Goal: Transaction & Acquisition: Purchase product/service

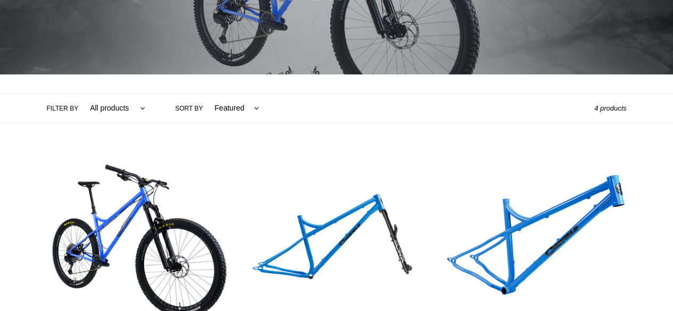
scroll to position [106, 0]
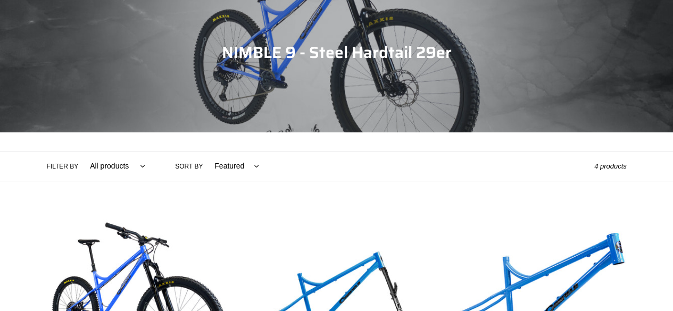
click at [114, 160] on select "All products 29er BFCM23 BFCM24 Hardtail Nimble 9 Trail/AM" at bounding box center [114, 166] width 69 height 29
select select "/collections/nimble-9-steel-hardtail/nimble-9"
click at [80, 152] on select "All products 29er BFCM23 BFCM24 Hardtail Nimble 9 Trail/AM" at bounding box center [114, 166] width 69 height 29
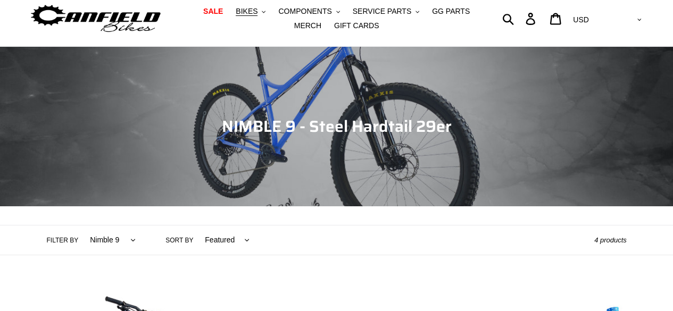
scroll to position [53, 0]
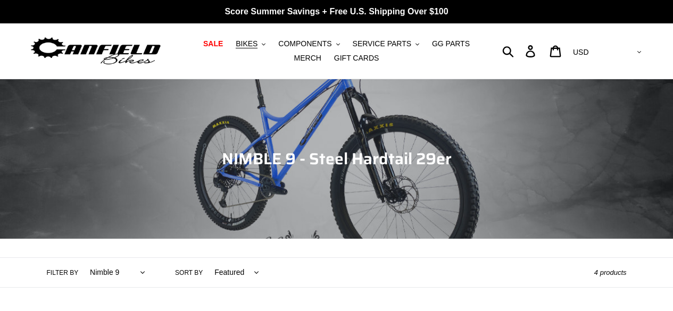
select select "/collections/nimble-9-steel-hardtail/nimble-9"
click at [281, 43] on span "COMPONENTS" at bounding box center [304, 43] width 53 height 9
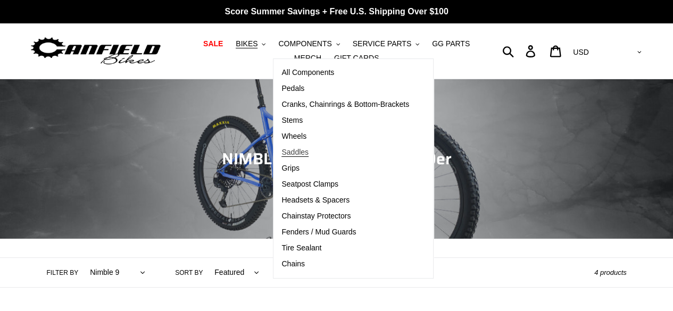
click at [282, 153] on span "Saddles" at bounding box center [295, 152] width 27 height 9
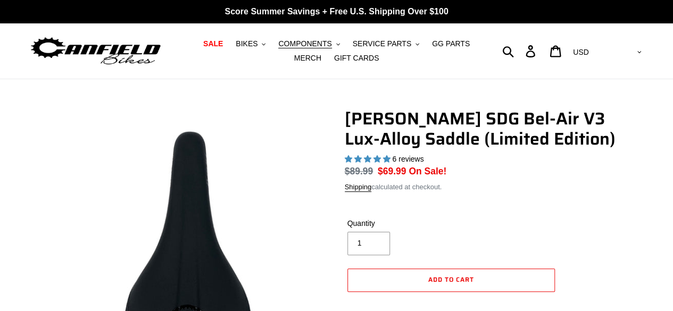
select select "highest-rating"
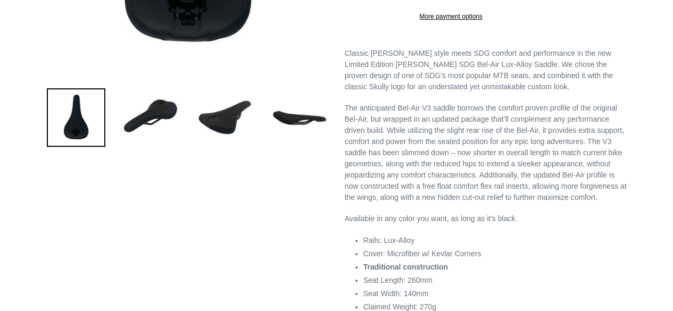
scroll to position [373, 0]
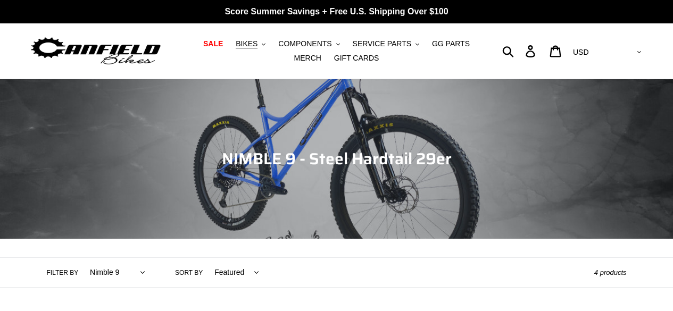
select select "/collections/nimble-9-steel-hardtail/nimble-9"
click at [278, 42] on span "COMPONENTS" at bounding box center [304, 43] width 53 height 9
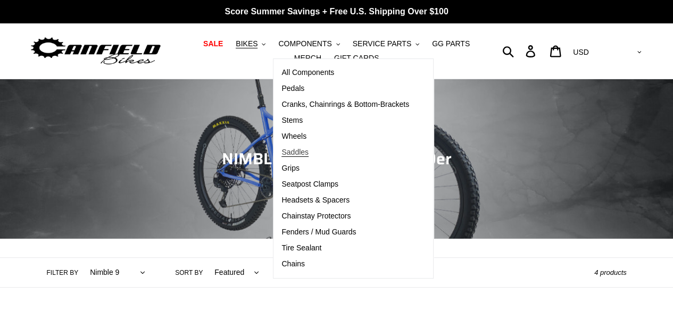
click at [285, 148] on span "Saddles" at bounding box center [295, 152] width 27 height 9
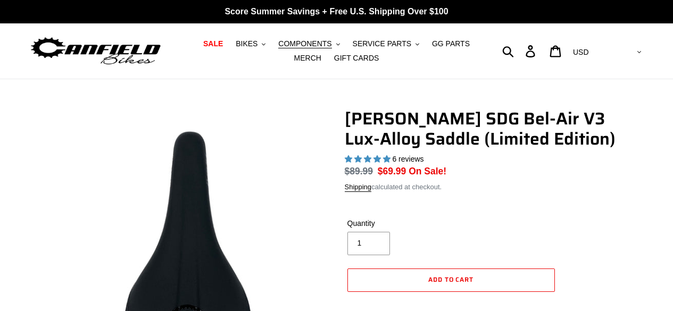
select select "highest-rating"
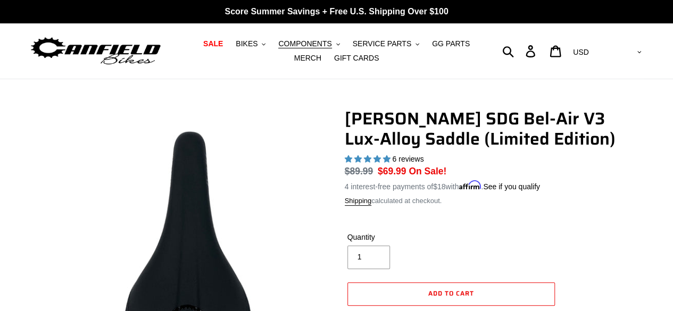
click at [88, 39] on img at bounding box center [95, 52] width 133 height 34
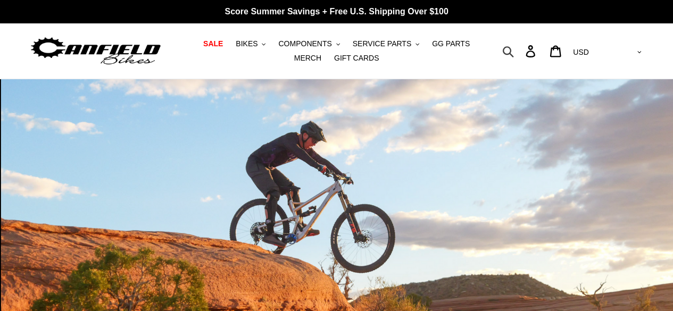
click at [514, 49] on icon "button" at bounding box center [509, 51] width 12 height 12
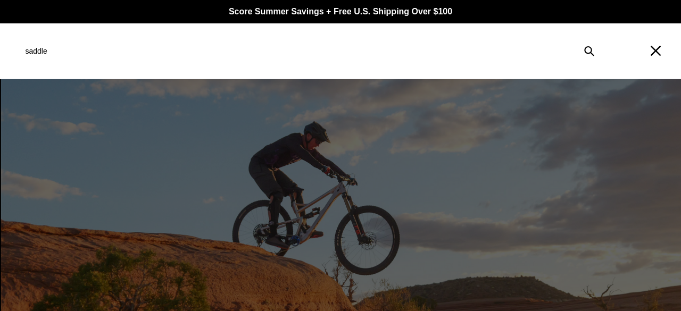
type input "saddle"
click at [578, 39] on button "Submit" at bounding box center [589, 50] width 23 height 23
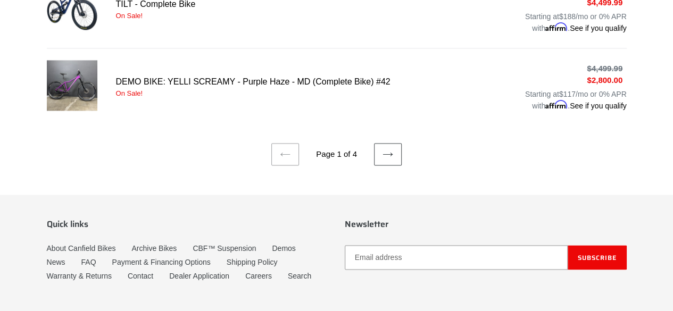
scroll to position [852, 0]
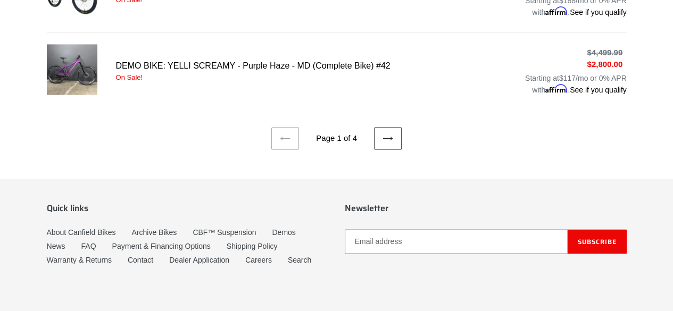
click at [384, 136] on icon at bounding box center [388, 138] width 11 height 11
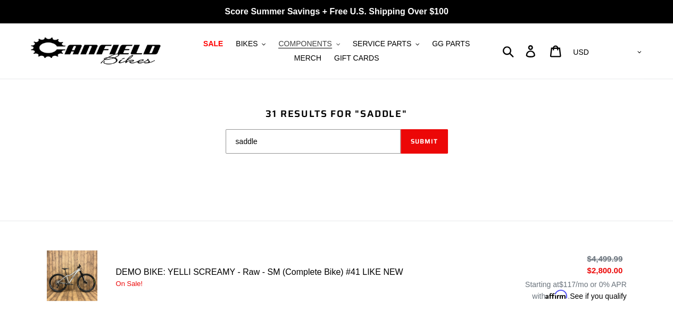
click at [290, 44] on span "COMPONENTS" at bounding box center [304, 43] width 53 height 9
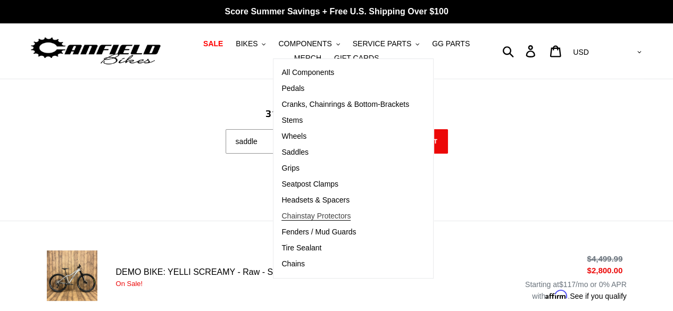
click at [294, 213] on span "Chainstay Protectors" at bounding box center [316, 216] width 69 height 9
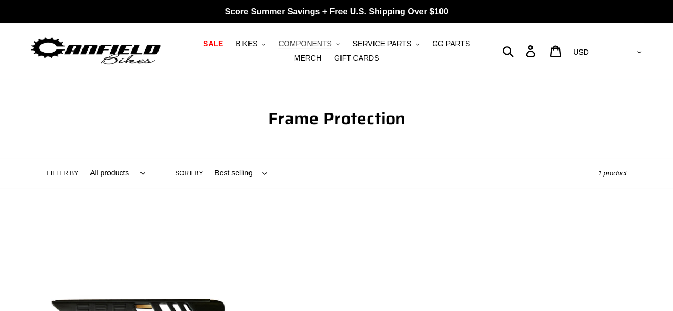
click at [302, 43] on span "COMPONENTS" at bounding box center [304, 43] width 53 height 9
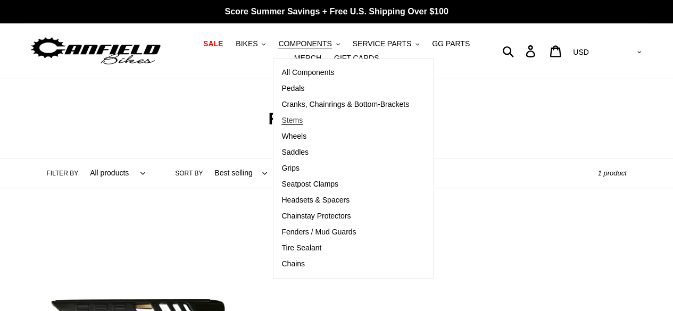
click at [282, 117] on span "Stems" at bounding box center [292, 120] width 21 height 9
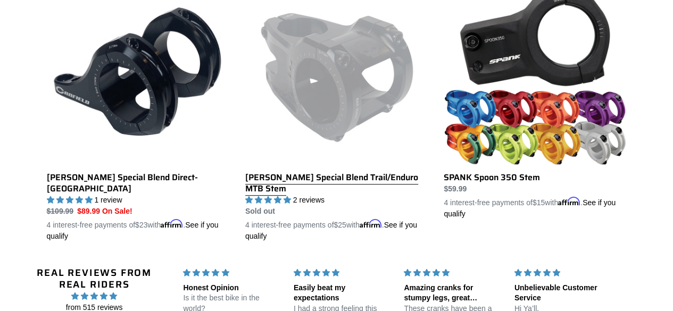
scroll to position [319, 0]
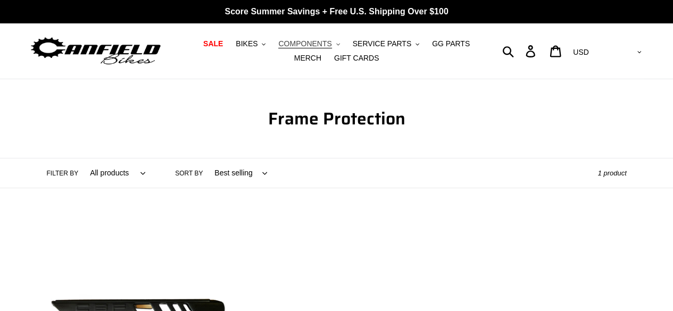
click at [312, 47] on span "COMPONENTS" at bounding box center [304, 43] width 53 height 9
click at [359, 41] on span "SERVICE PARTS" at bounding box center [382, 43] width 59 height 9
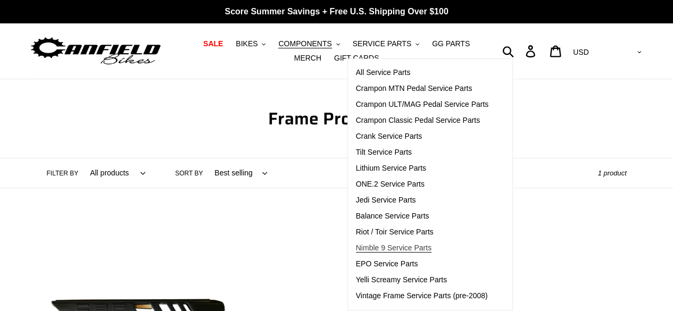
click at [378, 252] on span "Nimble 9 Service Parts" at bounding box center [394, 248] width 76 height 9
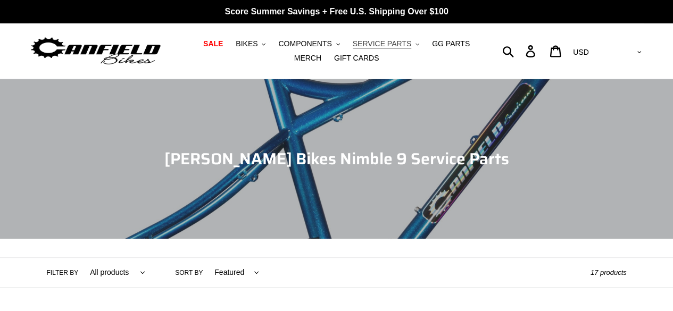
click at [359, 44] on span "SERVICE PARTS" at bounding box center [382, 43] width 59 height 9
click at [432, 44] on span "GG PARTS" at bounding box center [451, 43] width 38 height 9
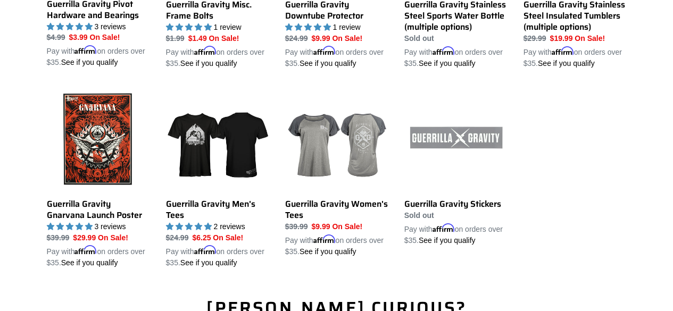
scroll to position [1171, 0]
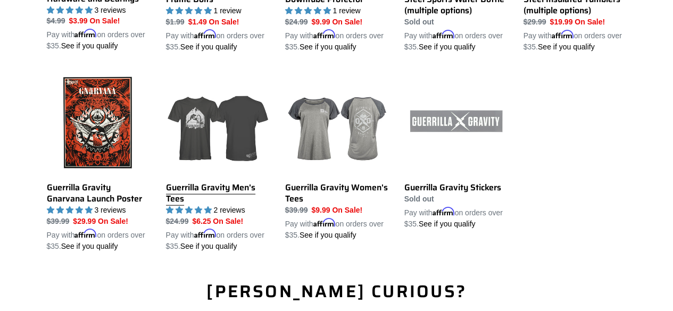
click at [212, 157] on link "Guerrilla Gravity Men's Tees" at bounding box center [217, 161] width 103 height 181
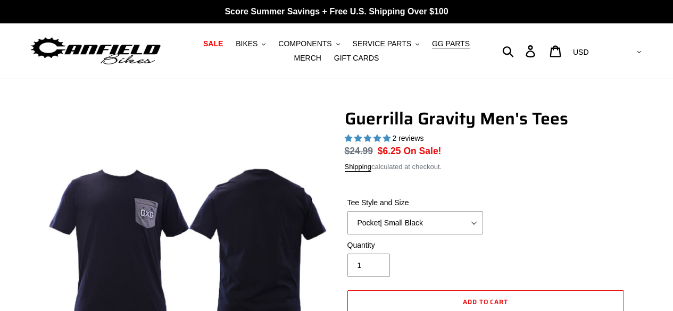
select select "highest-rating"
click at [396, 218] on select "Let It Rip | Small Green Let It Rip | Medium Green Megatrail | Small Black Mega…" at bounding box center [416, 222] width 136 height 23
select select "Let It Rip | Medium Green"
click at [348, 211] on select "Let It Rip | Small Green Let It Rip | Medium Green Megatrail | Small Black Mega…" at bounding box center [416, 222] width 136 height 23
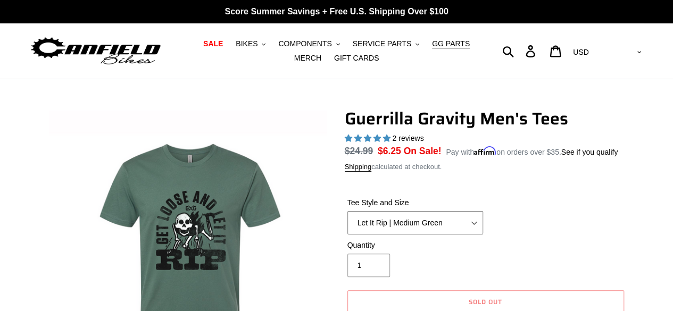
click at [423, 222] on select "Let It Rip | Small Green Let It Rip | Medium Green Megatrail | Small Black Mega…" at bounding box center [416, 222] width 136 height 23
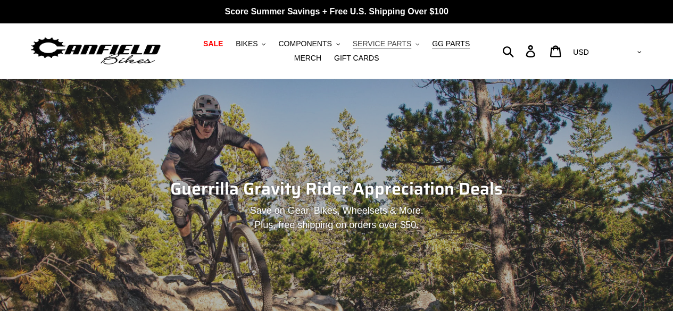
click at [367, 48] on span "SERVICE PARTS" at bounding box center [382, 43] width 59 height 9
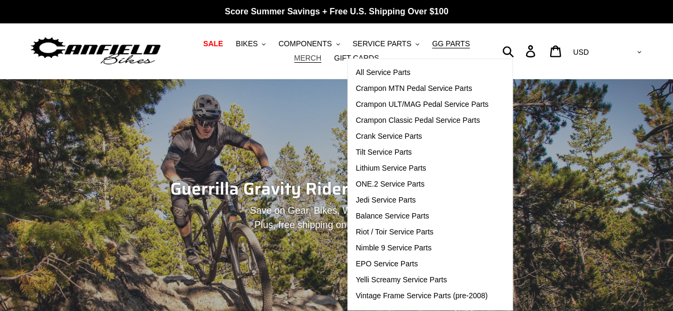
click at [322, 54] on span "MERCH" at bounding box center [307, 58] width 27 height 9
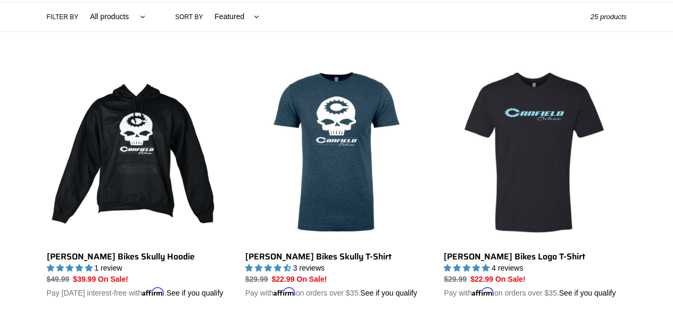
scroll to position [266, 0]
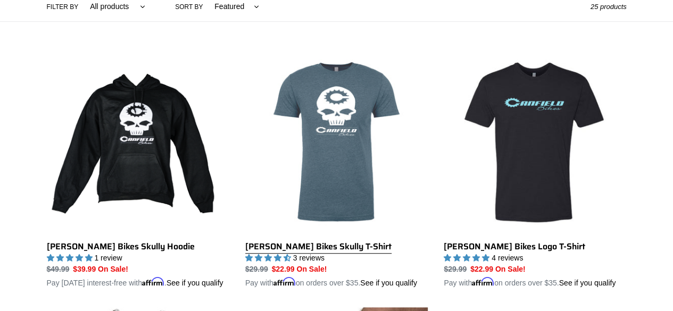
click at [356, 93] on link "[PERSON_NAME] Bikes Skully T-Shirt" at bounding box center [336, 170] width 183 height 238
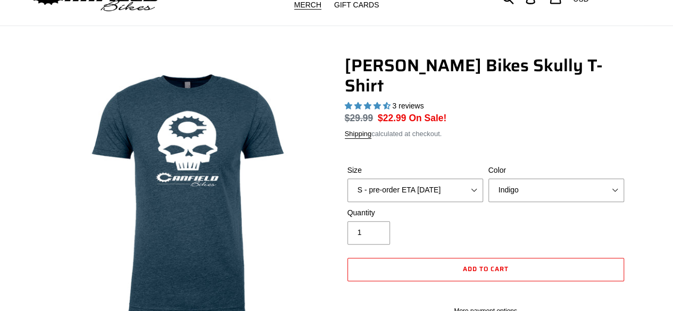
select select "highest-rating"
click at [440, 179] on select "S - pre-order ETA [DATE] M - pre-order ETA [DATE] L - pre-order ETA [DATE] XL -…" at bounding box center [416, 190] width 136 height 23
select select "L - pre-order ETA [DATE]"
click at [348, 179] on select "S - pre-order ETA [DATE] M - pre-order ETA [DATE] L - pre-order ETA [DATE] XL -…" at bounding box center [416, 190] width 136 height 23
click at [438, 258] on button "Add to cart" at bounding box center [486, 269] width 277 height 23
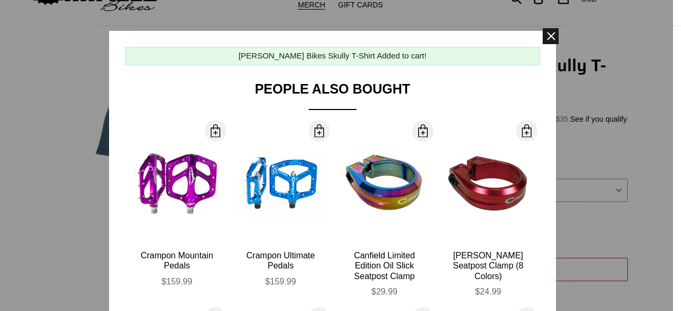
click at [548, 42] on span at bounding box center [551, 36] width 16 height 16
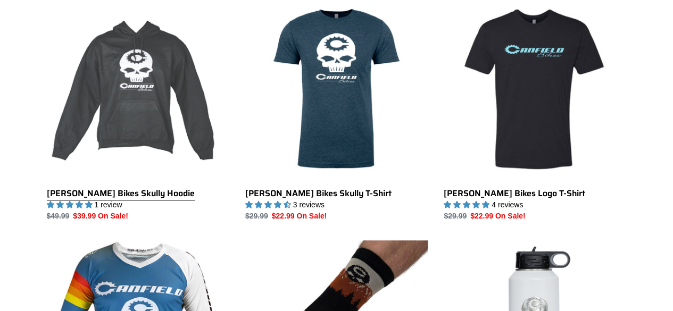
click at [73, 125] on link "[PERSON_NAME] Bikes Skully Hoodie" at bounding box center [138, 110] width 183 height 224
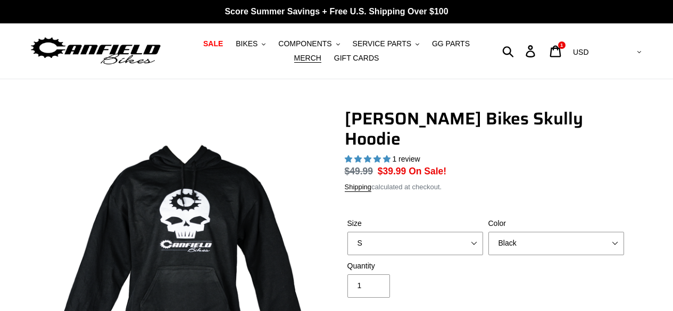
select select "highest-rating"
click at [455, 232] on select "S M pre-order ETA [DATE] L pre-order ETA [DATE] XL pre-order ETA [DATE]" at bounding box center [416, 243] width 136 height 23
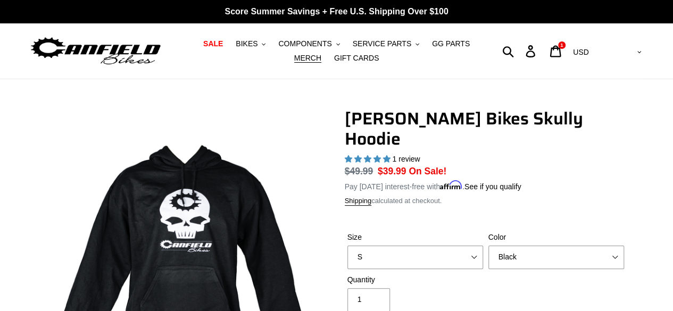
click at [348, 246] on select "S M pre-order ETA [DATE] L pre-order ETA [DATE] XL pre-order ETA [DATE]" at bounding box center [416, 257] width 136 height 23
drag, startPoint x: 495, startPoint y: 233, endPoint x: 470, endPoint y: 237, distance: 25.9
click at [494, 246] on select "Black Grey Blue" at bounding box center [557, 257] width 136 height 23
click at [467, 246] on select "S M pre-order ETA [DATE] L pre-order ETA [DATE] XL pre-order ETA [DATE]" at bounding box center [416, 257] width 136 height 23
select select "L pre-order ETA [DATE]"
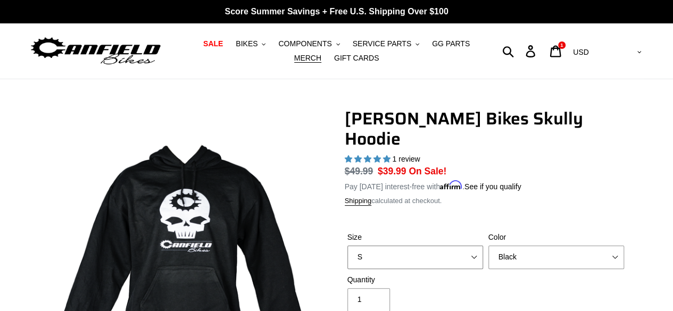
click at [348, 246] on select "S M pre-order ETA [DATE] L pre-order ETA [DATE] XL pre-order ETA [DATE]" at bounding box center [416, 257] width 136 height 23
click at [534, 246] on select "Black Grey Blue" at bounding box center [557, 257] width 136 height 23
click at [489, 246] on select "Black Grey Blue" at bounding box center [557, 257] width 136 height 23
click at [506, 246] on select "Black Grey Blue" at bounding box center [557, 257] width 136 height 23
select select "Blue"
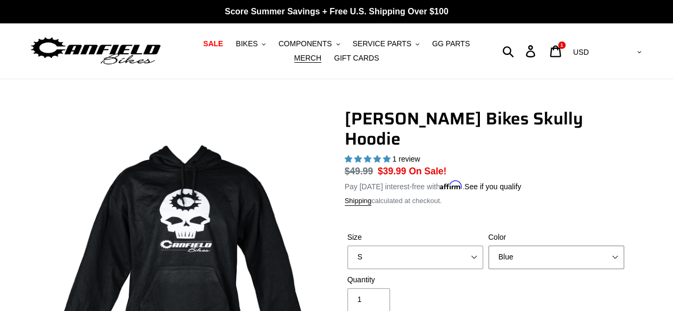
click at [489, 246] on select "Black Grey Blue" at bounding box center [557, 257] width 136 height 23
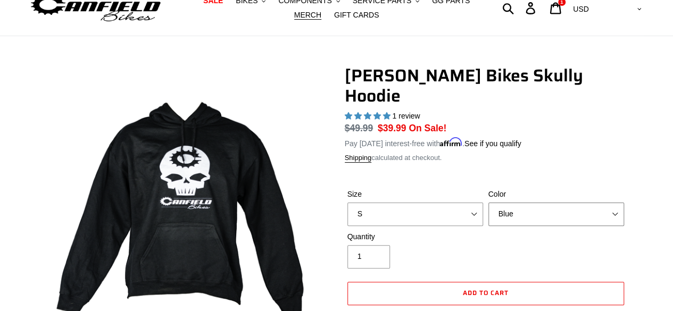
scroll to position [53, 0]
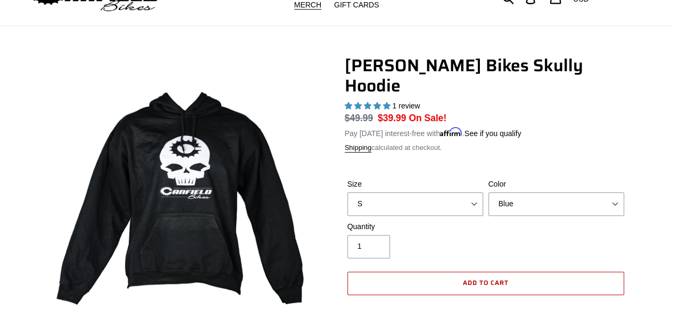
click at [454, 272] on button "Add to cart" at bounding box center [486, 283] width 277 height 23
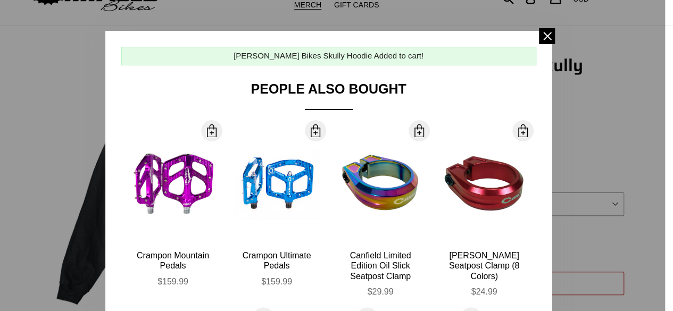
scroll to position [160, 0]
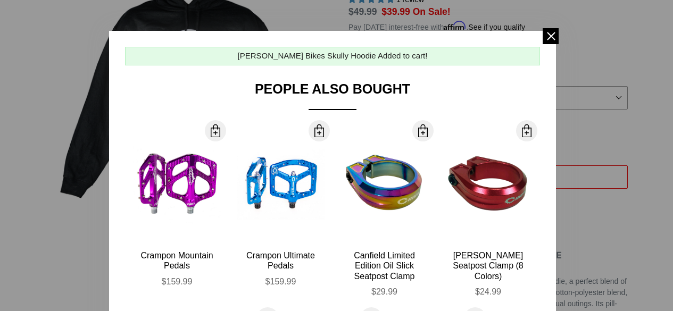
click at [554, 34] on span at bounding box center [551, 36] width 16 height 16
